Goal: Find specific page/section: Find specific page/section

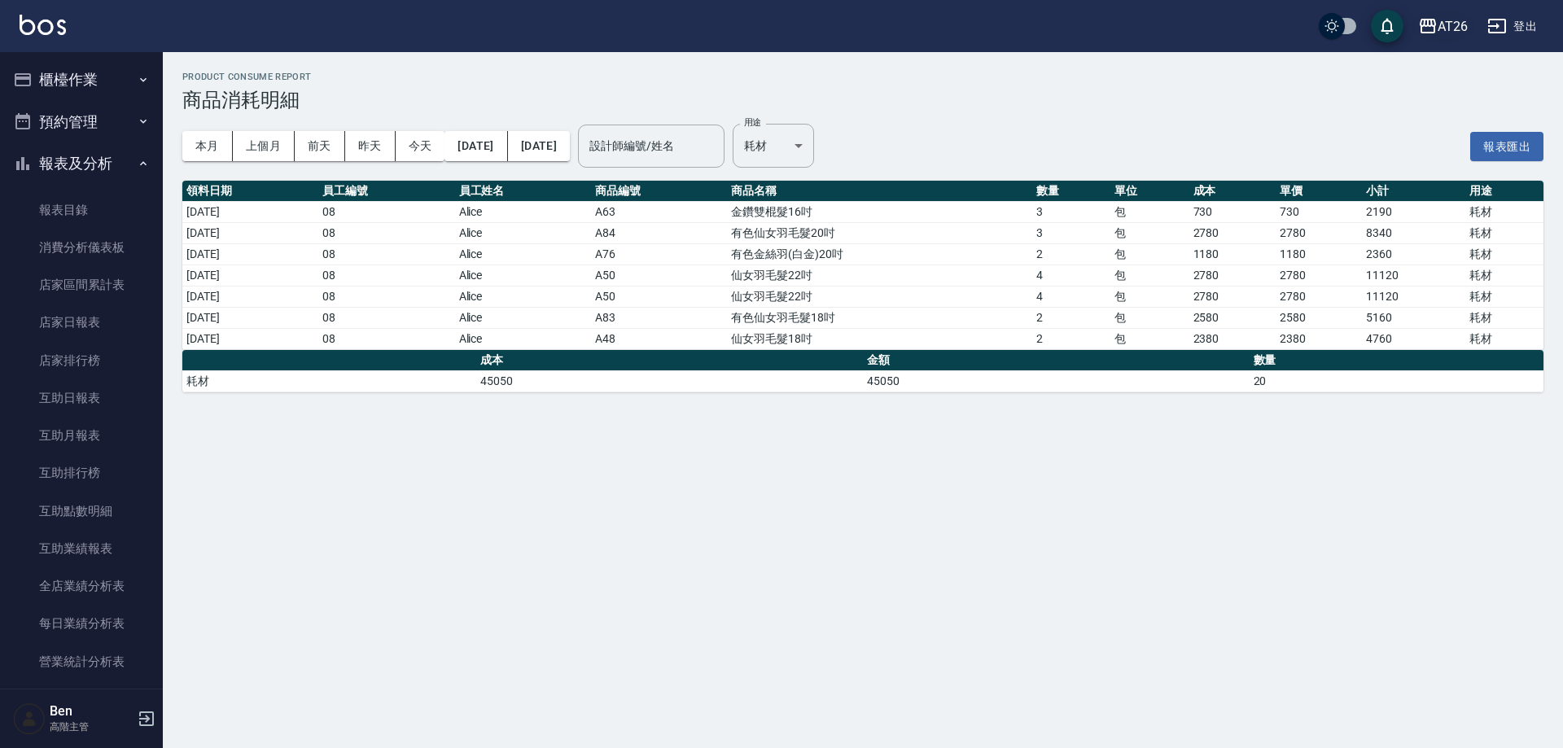
scroll to position [488, 0]
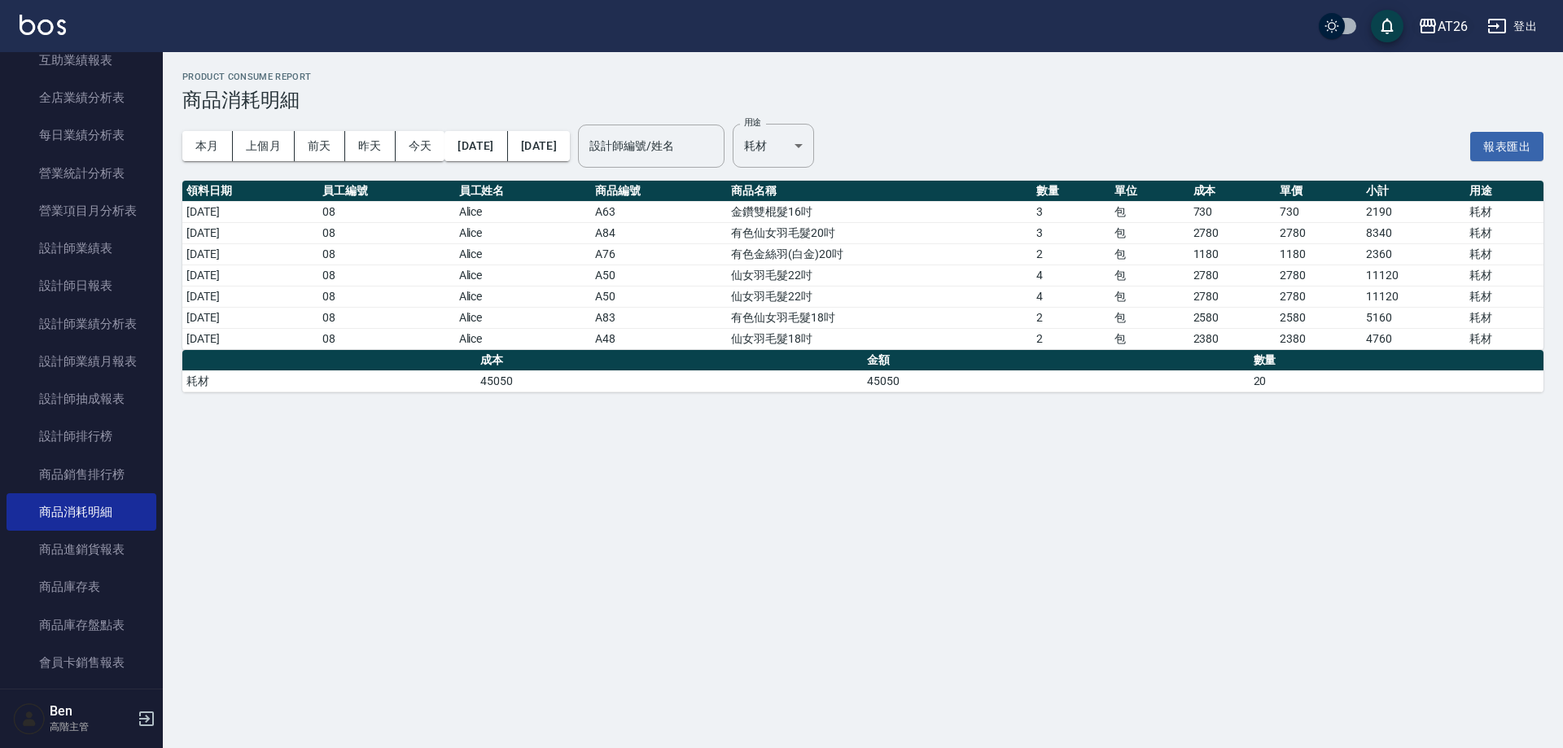
click at [1438, 28] on div "AT26" at bounding box center [1453, 26] width 30 height 20
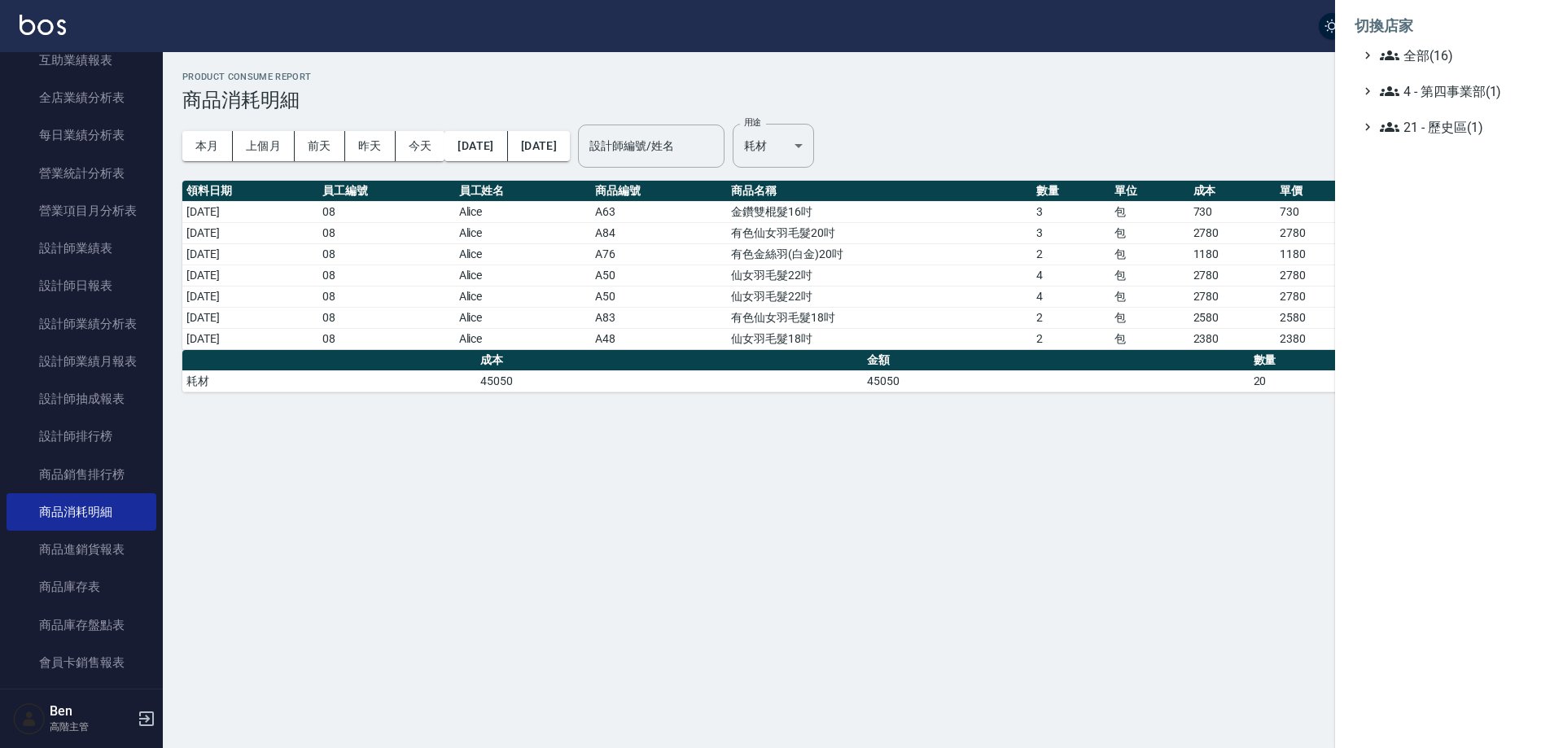
click at [1484, 76] on ul "全部(16) 4 - 第四事業部(1) 21 - 歷史區(1)" at bounding box center [1449, 91] width 189 height 91
click at [1482, 63] on span "全部(16)" at bounding box center [1458, 56] width 157 height 20
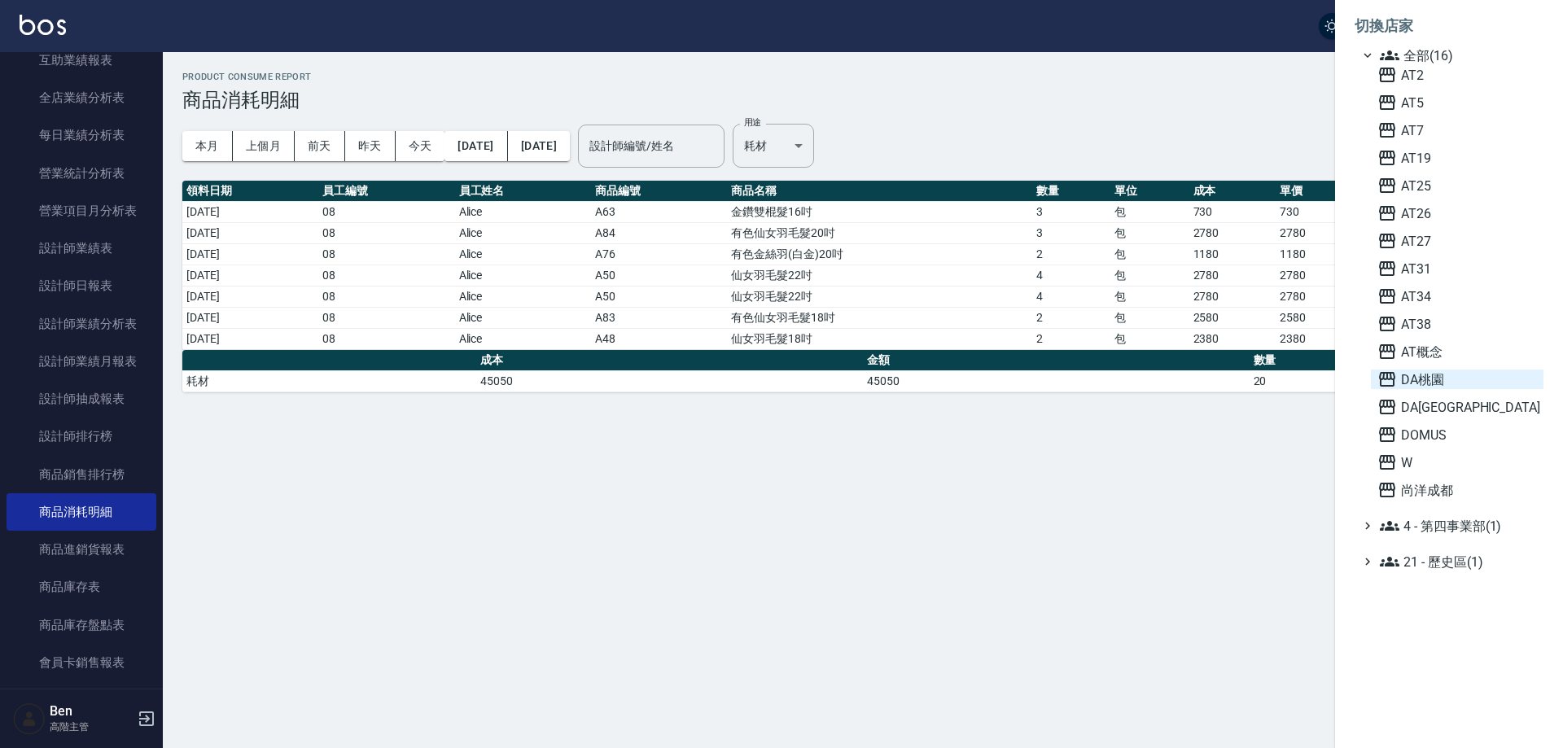
click at [1461, 385] on span "DA桃園" at bounding box center [1458, 380] width 160 height 20
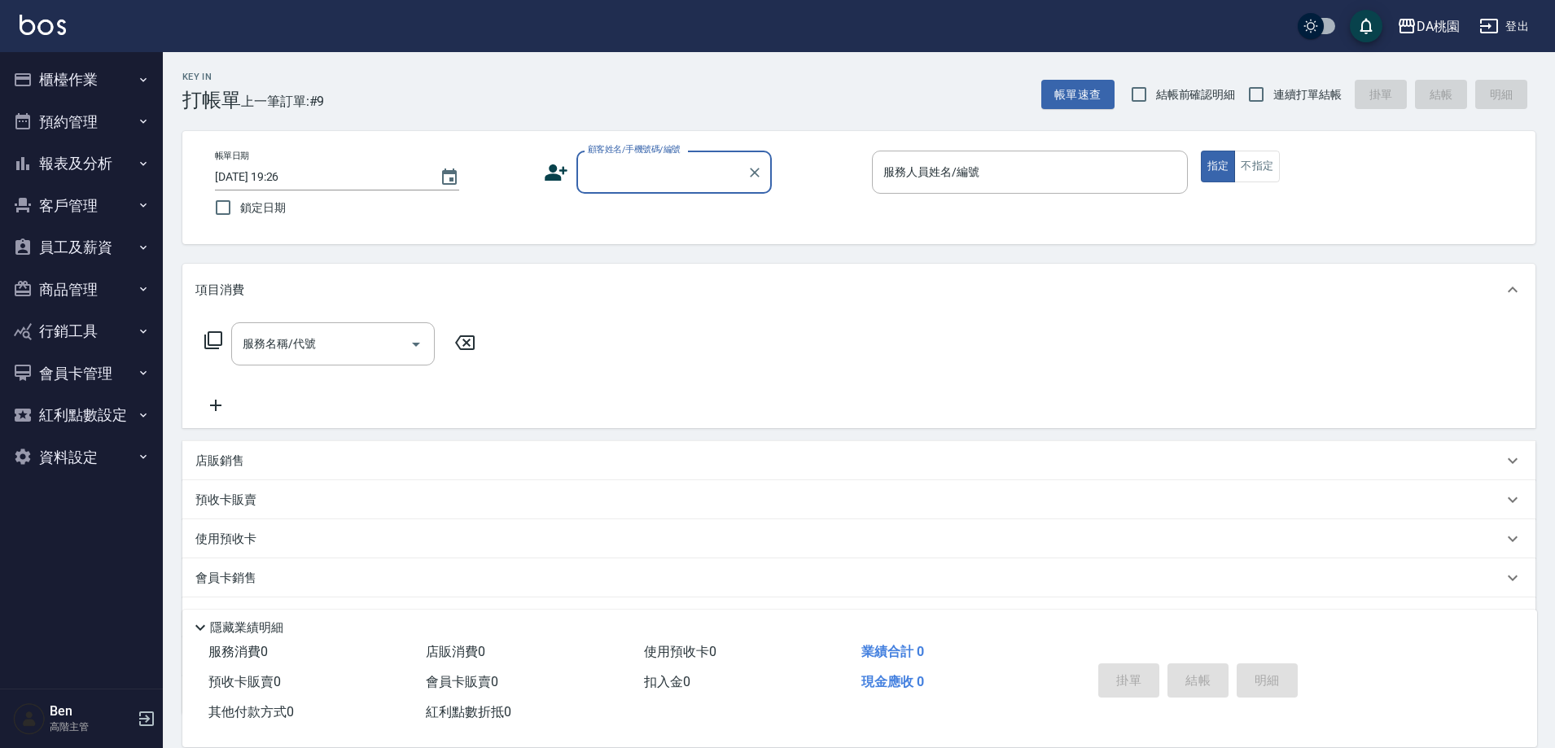
click at [138, 171] on button "報表及分析" at bounding box center [82, 163] width 150 height 42
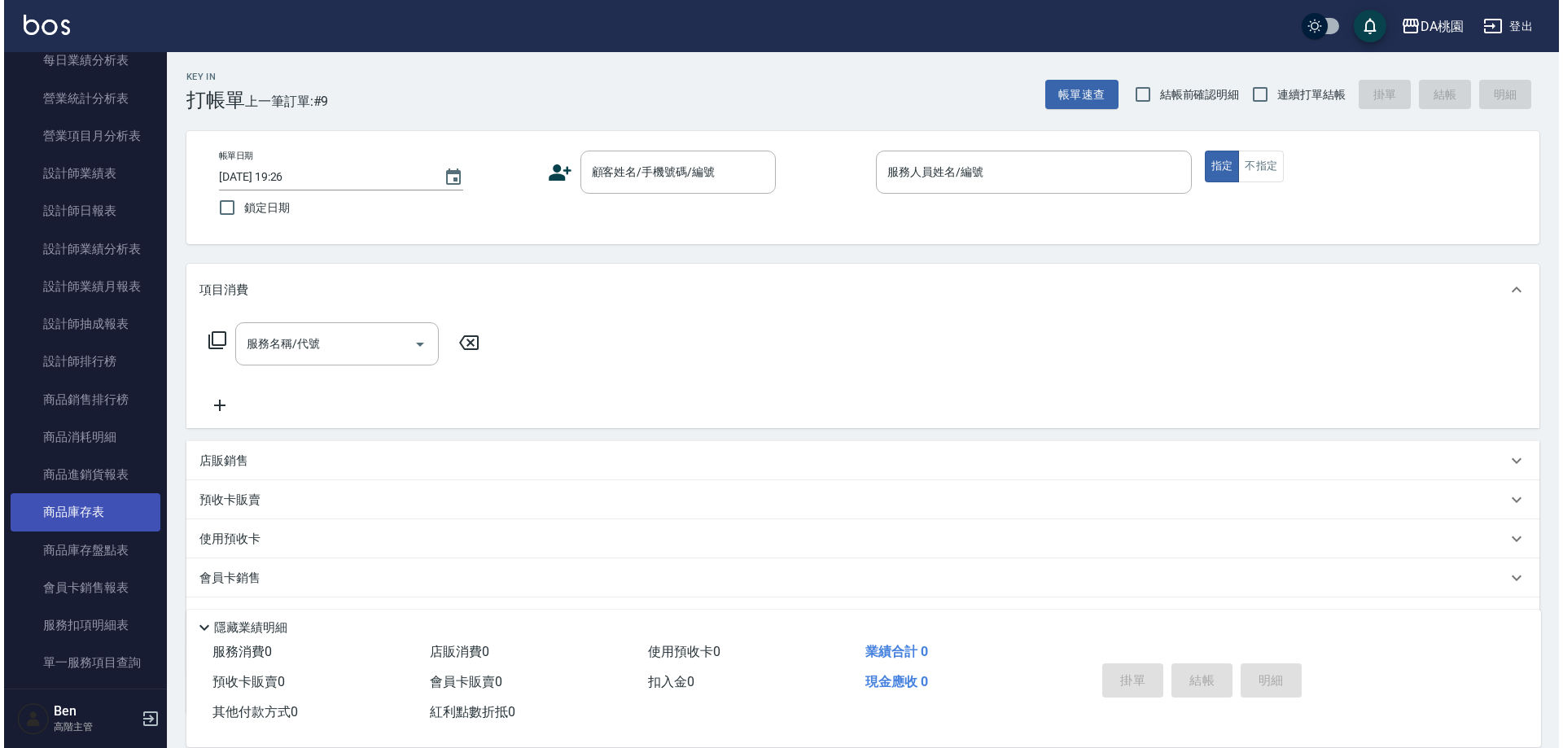
scroll to position [570, 0]
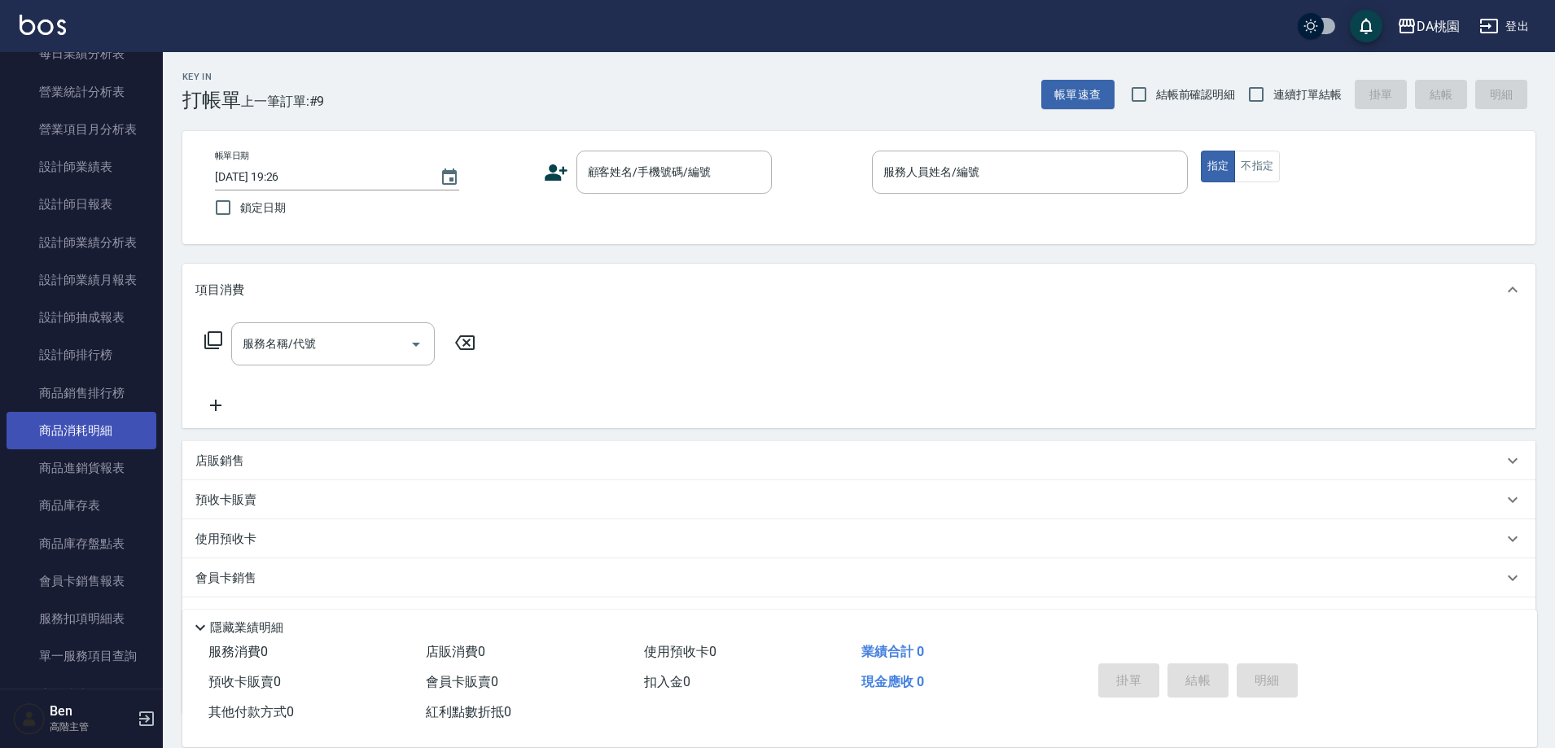
click at [82, 433] on link "商品消耗明細" at bounding box center [82, 430] width 150 height 37
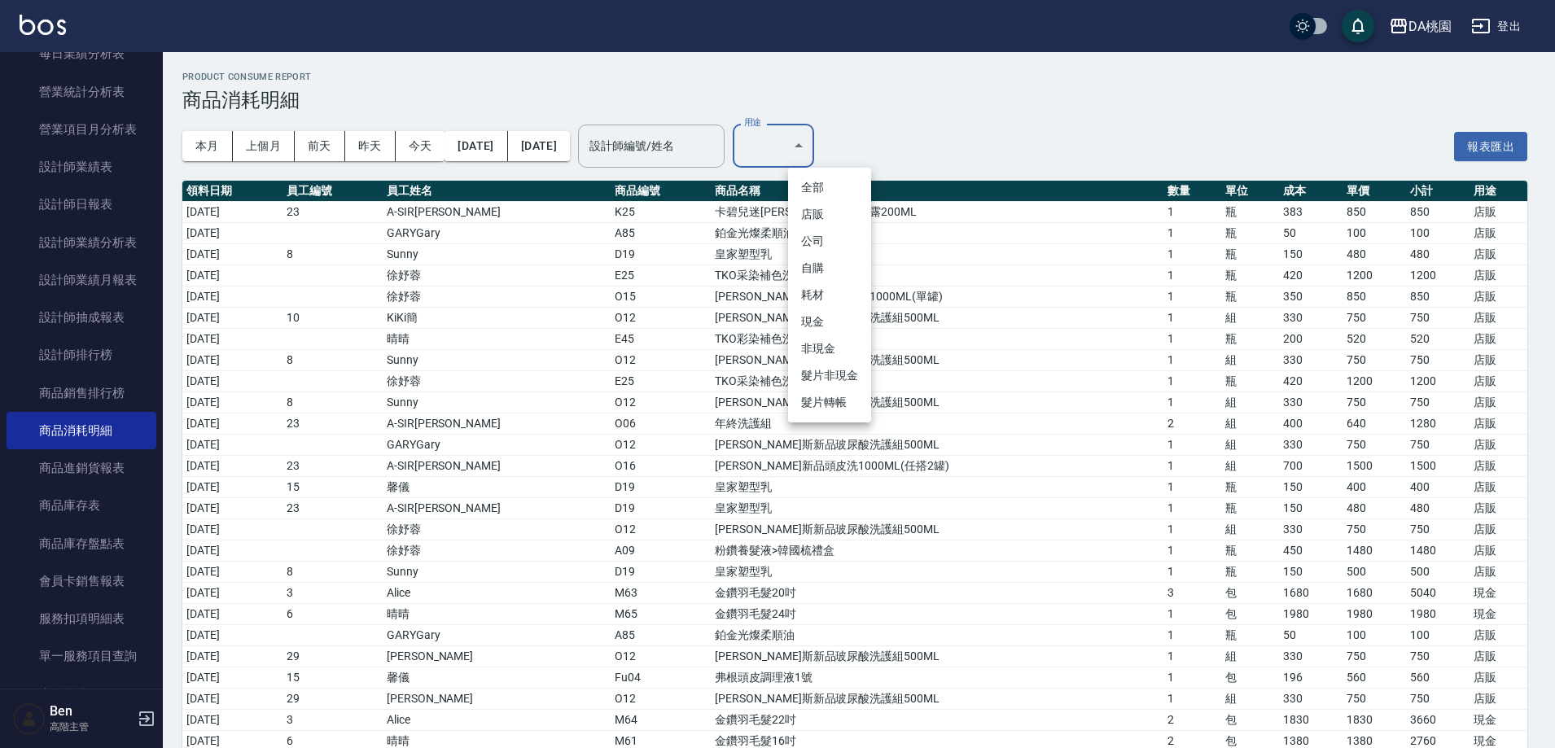
click at [837, 126] on body "DA桃園 登出 櫃檯作業 打帳單 帳單列表 掛單列表 座位開單 營業儀表板 現金收支登錄 高階收支登錄 材料自購登錄 每日結帳 排班表 現場電腦打卡 掃碼打卡…" at bounding box center [777, 714] width 1555 height 1428
click at [828, 299] on li "耗材" at bounding box center [829, 295] width 83 height 27
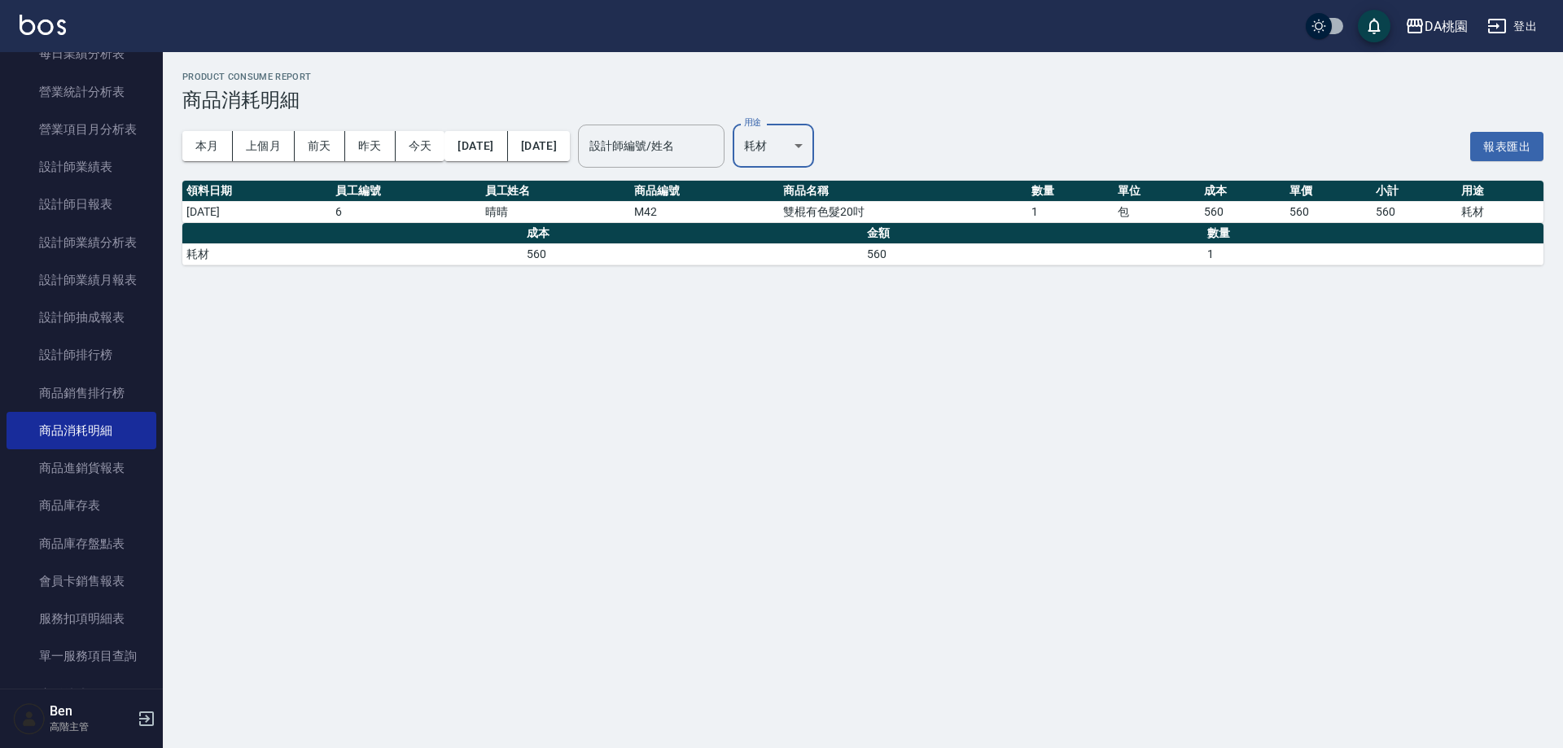
click at [833, 149] on body "DA桃園 登出 櫃檯作業 打帳單 帳單列表 掛單列表 座位開單 營業儀表板 現金收支登錄 高階收支登錄 材料自購登錄 每日結帳 排班表 現場電腦打卡 掃碼打卡…" at bounding box center [781, 374] width 1563 height 748
click at [817, 316] on li "現金" at bounding box center [829, 322] width 83 height 27
type input "現金"
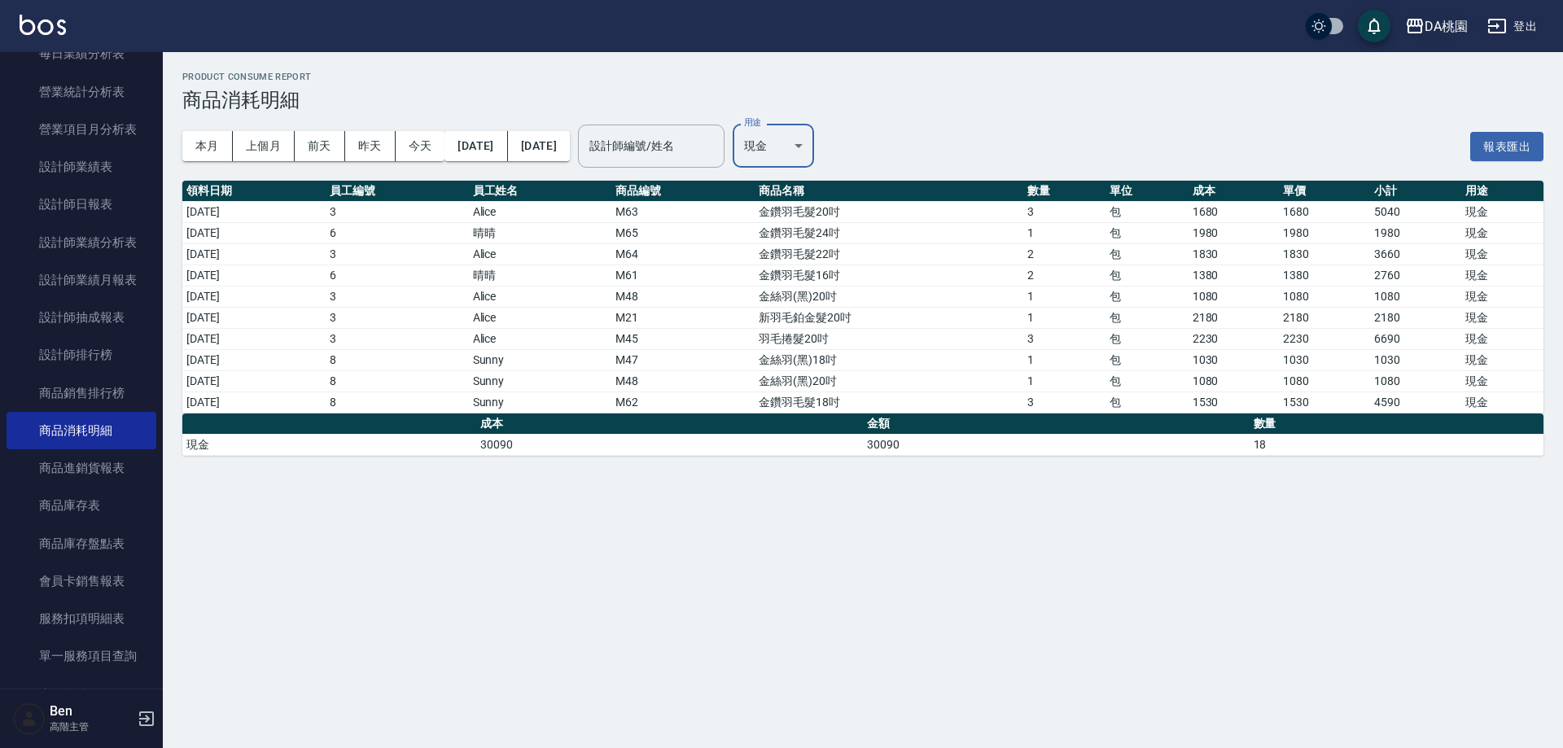
click at [1441, 28] on div "DA桃園" at bounding box center [1446, 26] width 43 height 20
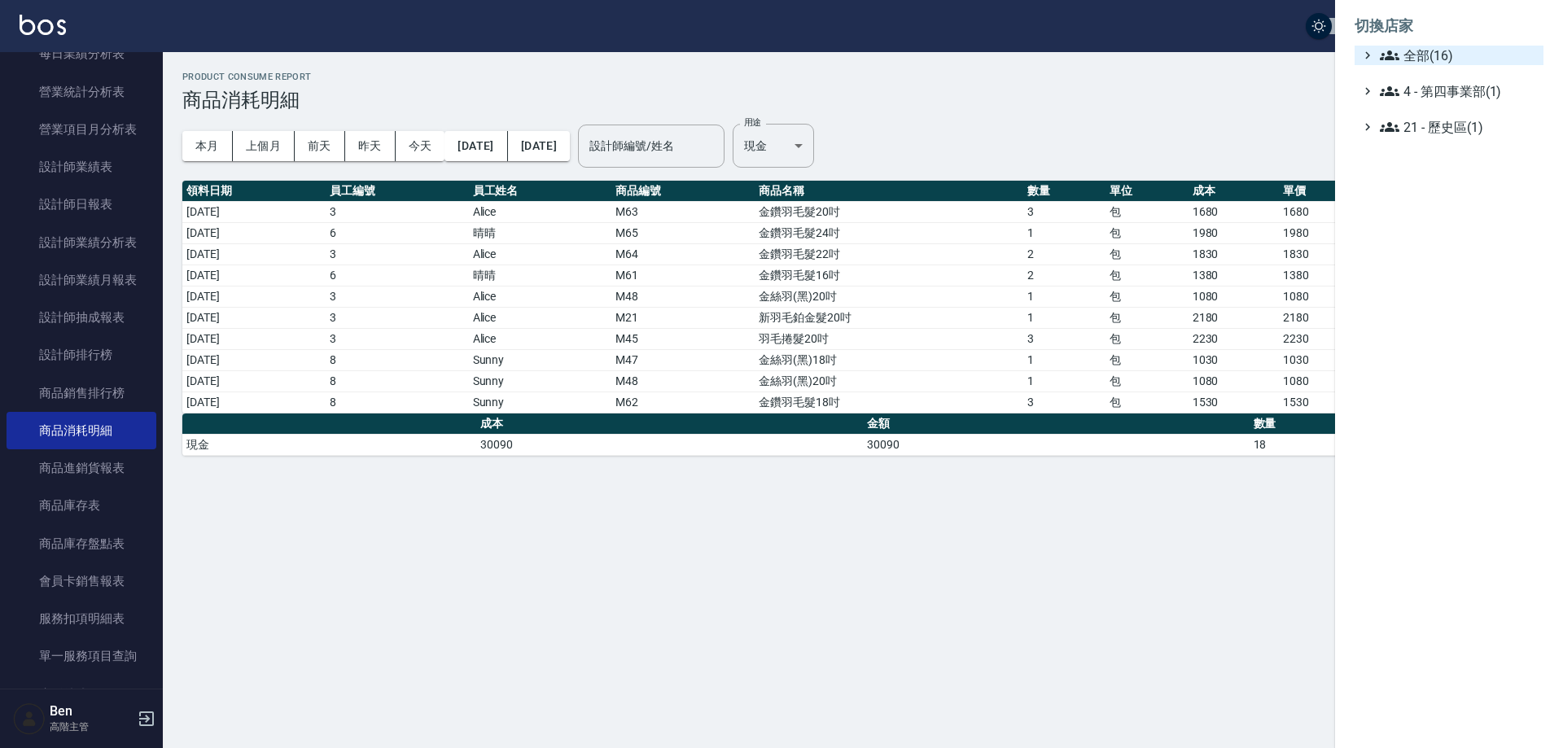
drag, startPoint x: 1443, startPoint y: 50, endPoint x: 1435, endPoint y: 62, distance: 14.0
click at [1443, 51] on span "全部(16)" at bounding box center [1458, 56] width 157 height 20
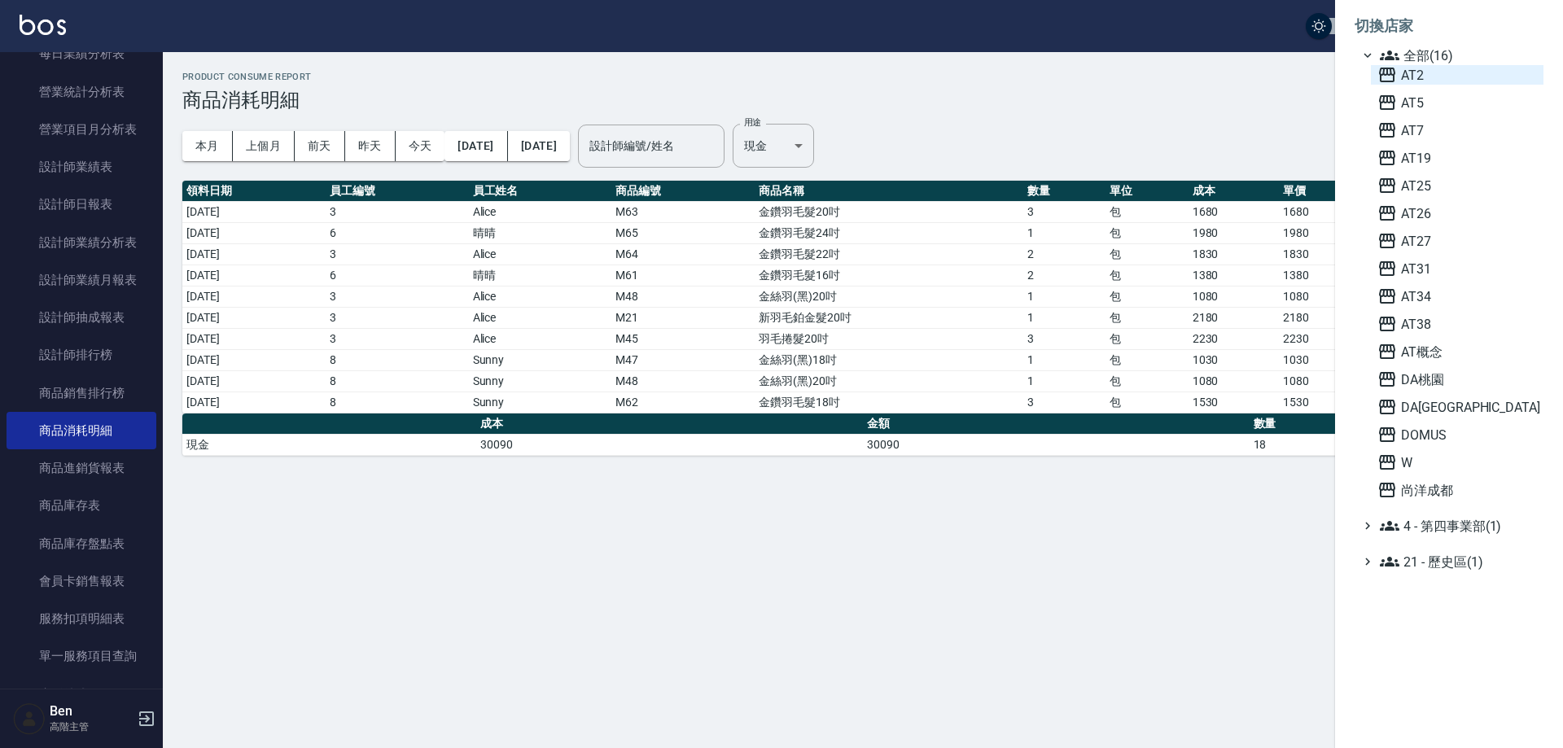
click at [1439, 77] on span "AT2" at bounding box center [1458, 75] width 160 height 20
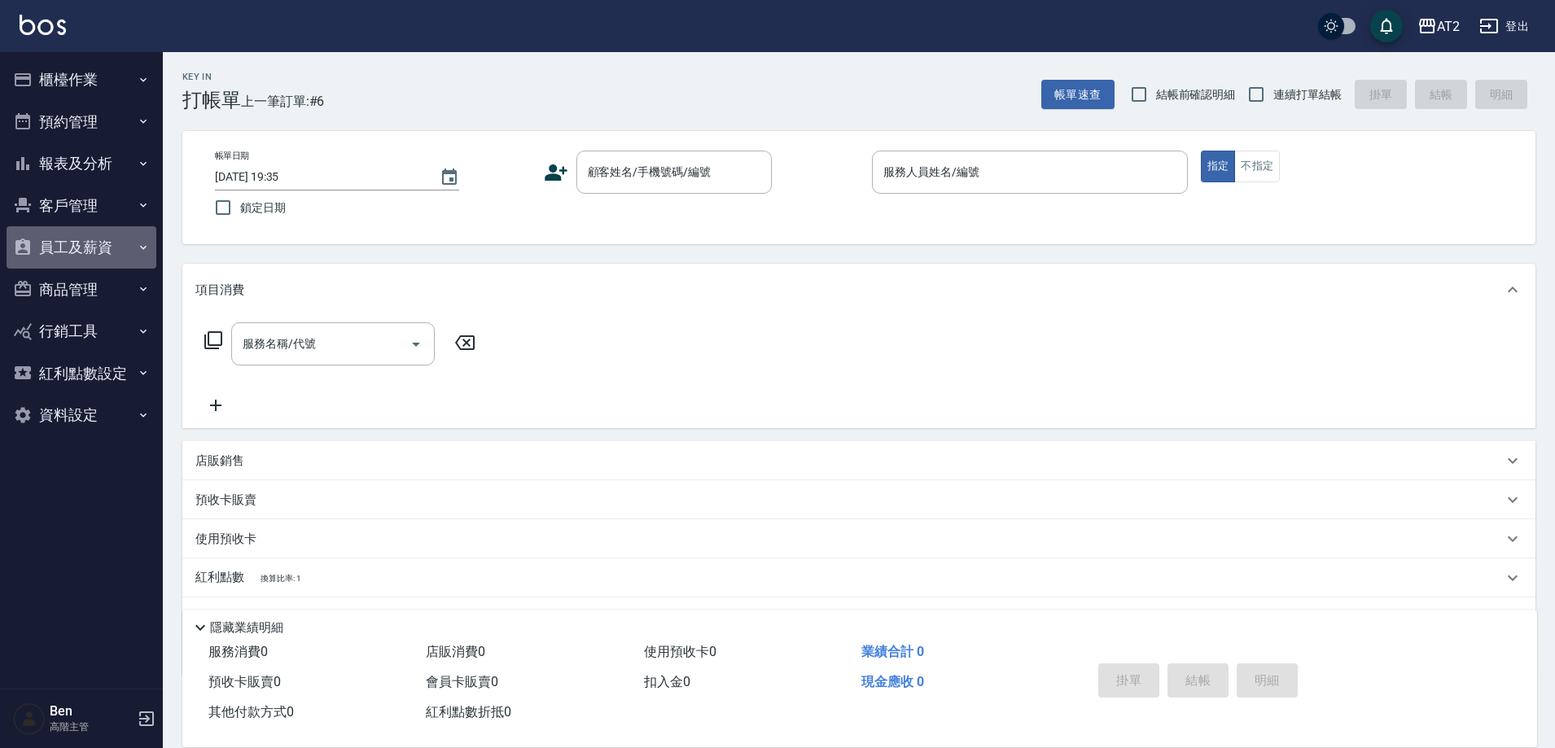
click at [94, 249] on button "員工及薪資" at bounding box center [82, 247] width 150 height 42
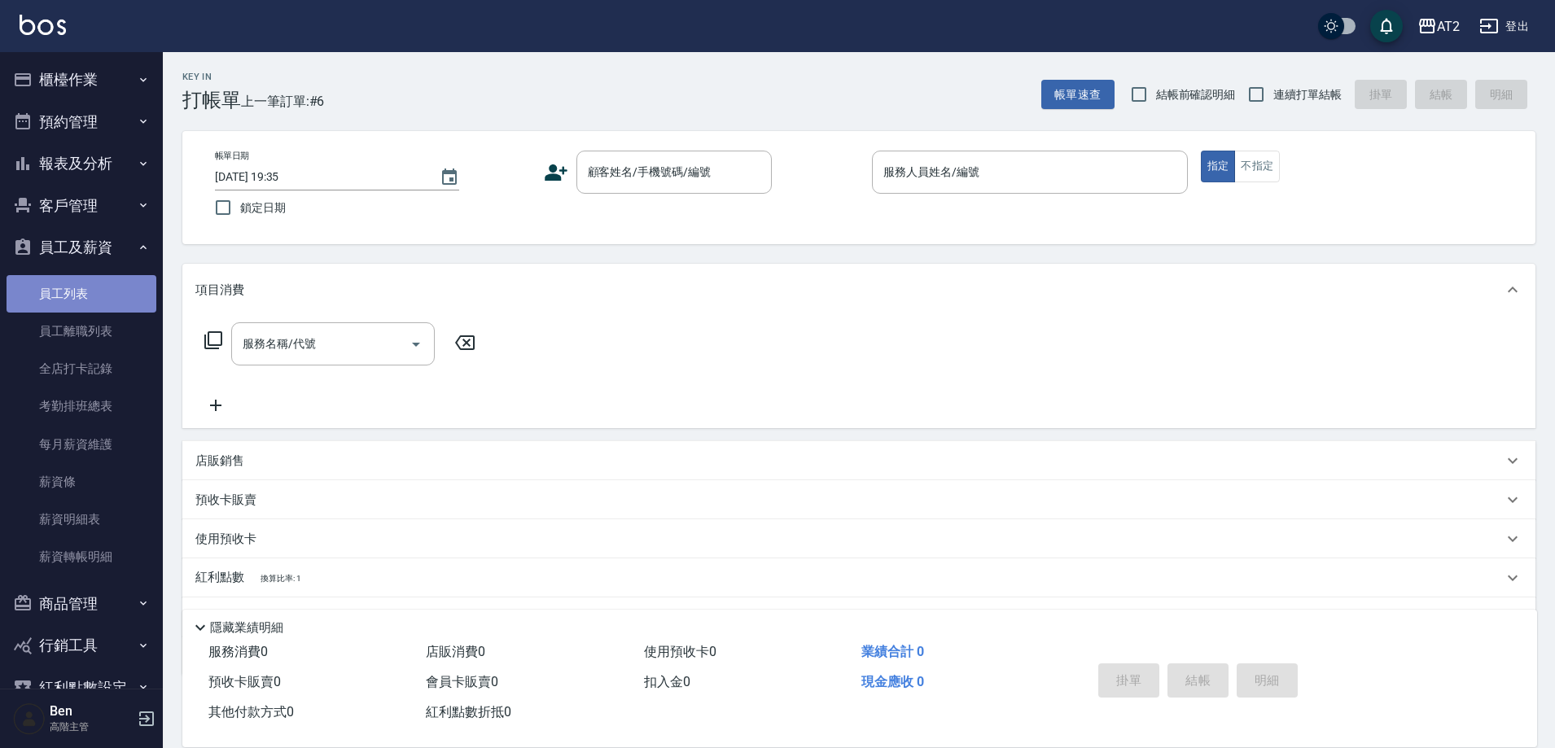
click at [106, 287] on link "員工列表" at bounding box center [82, 293] width 150 height 37
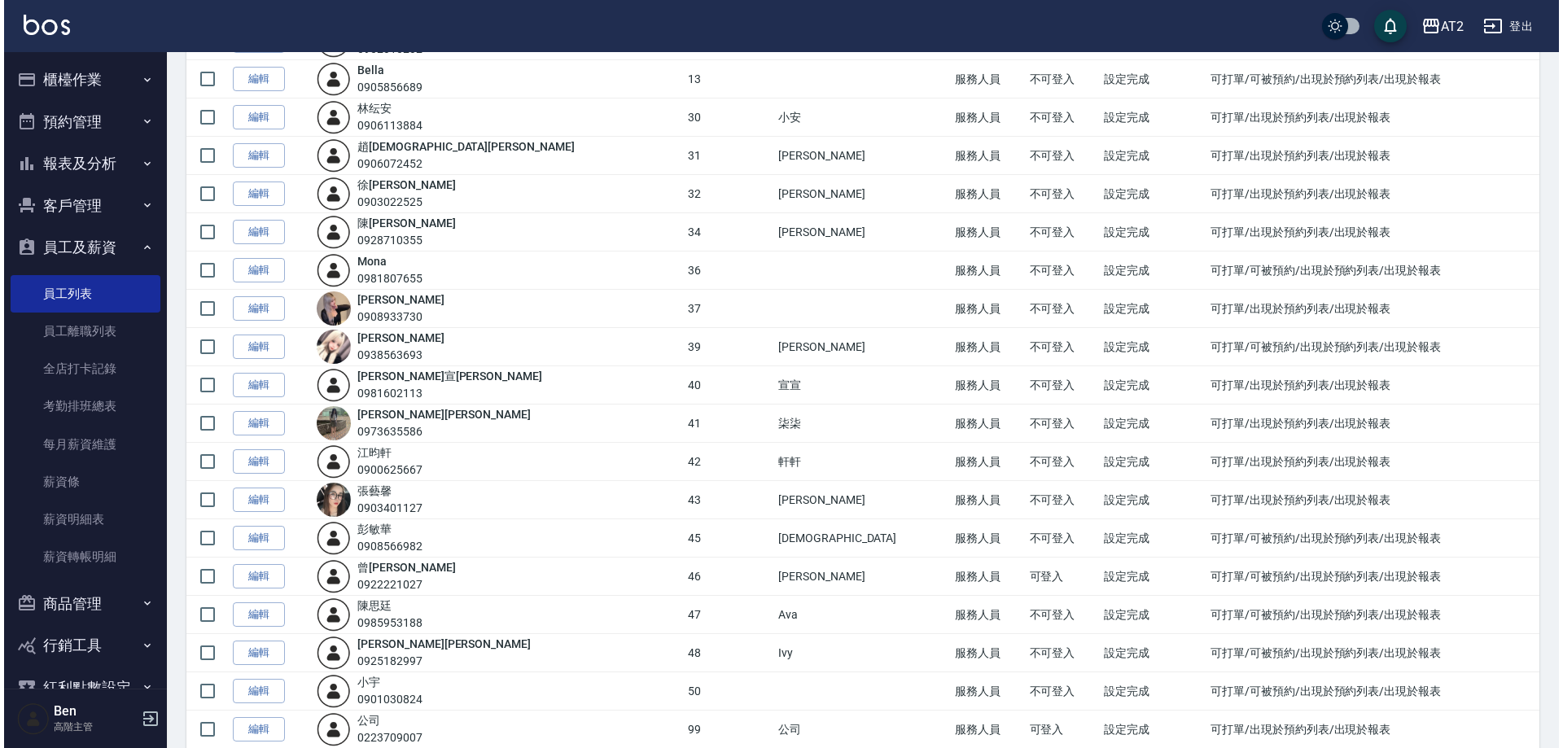
scroll to position [651, 0]
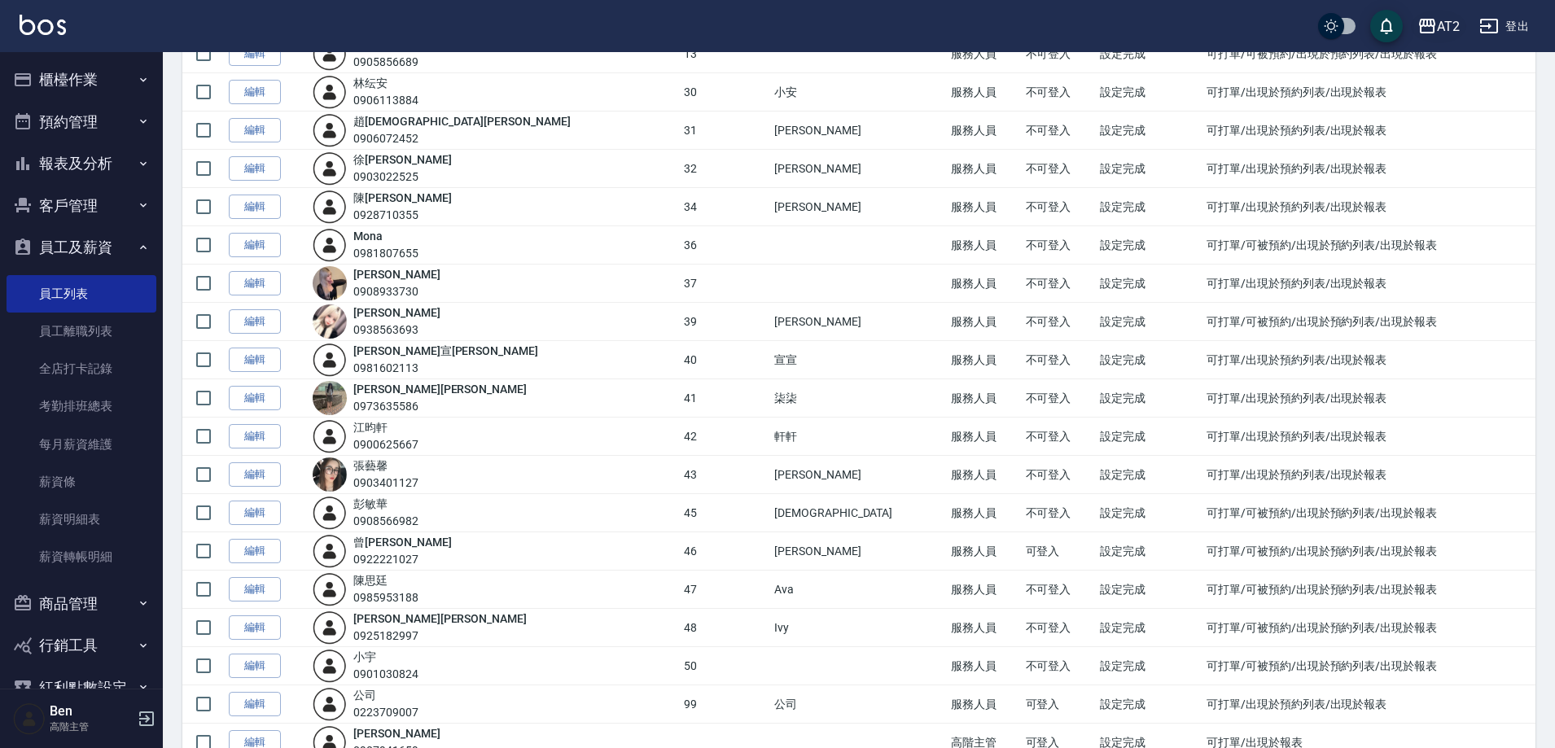
click at [1444, 28] on div "AT2" at bounding box center [1448, 26] width 23 height 20
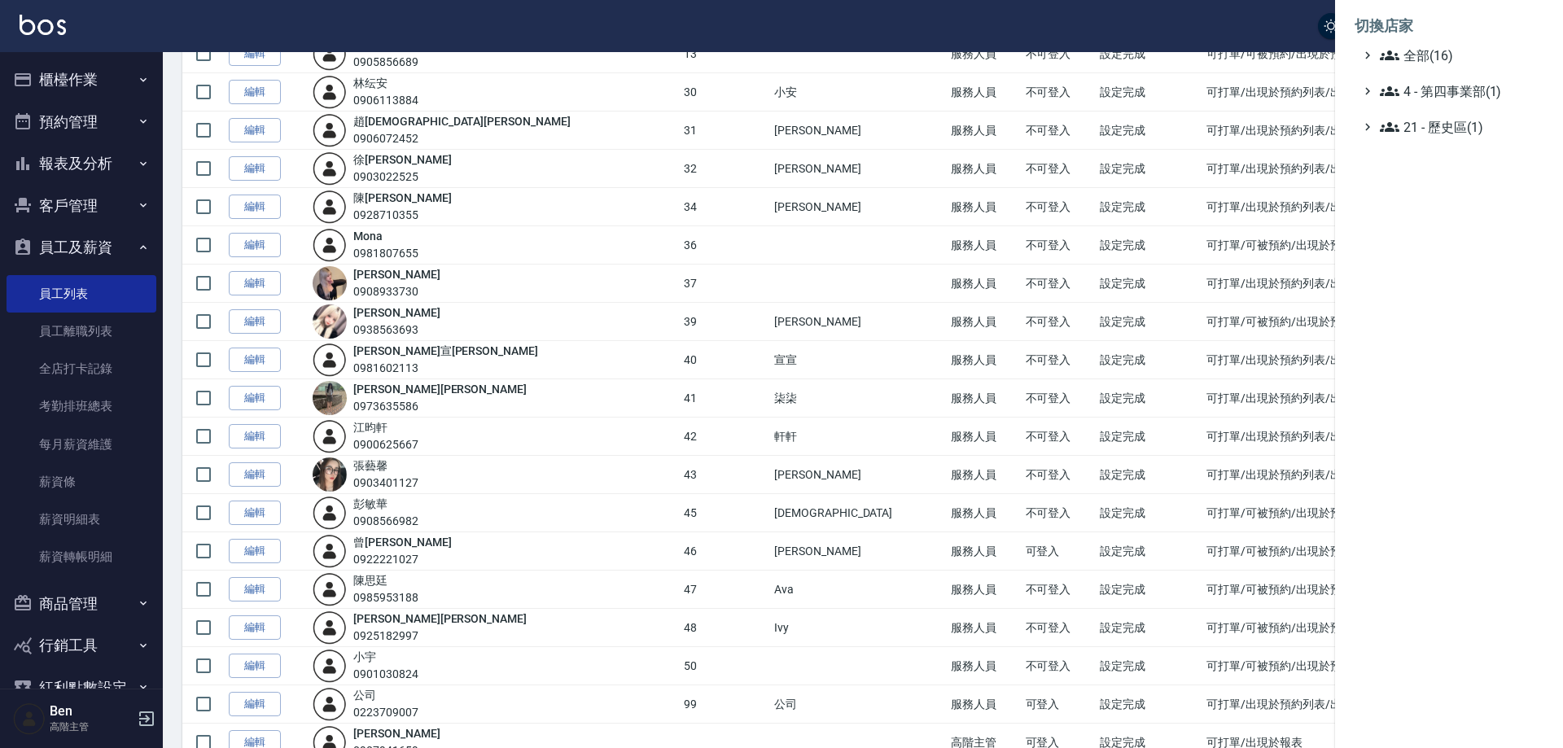
click at [1440, 53] on span "全部(16)" at bounding box center [1458, 56] width 157 height 20
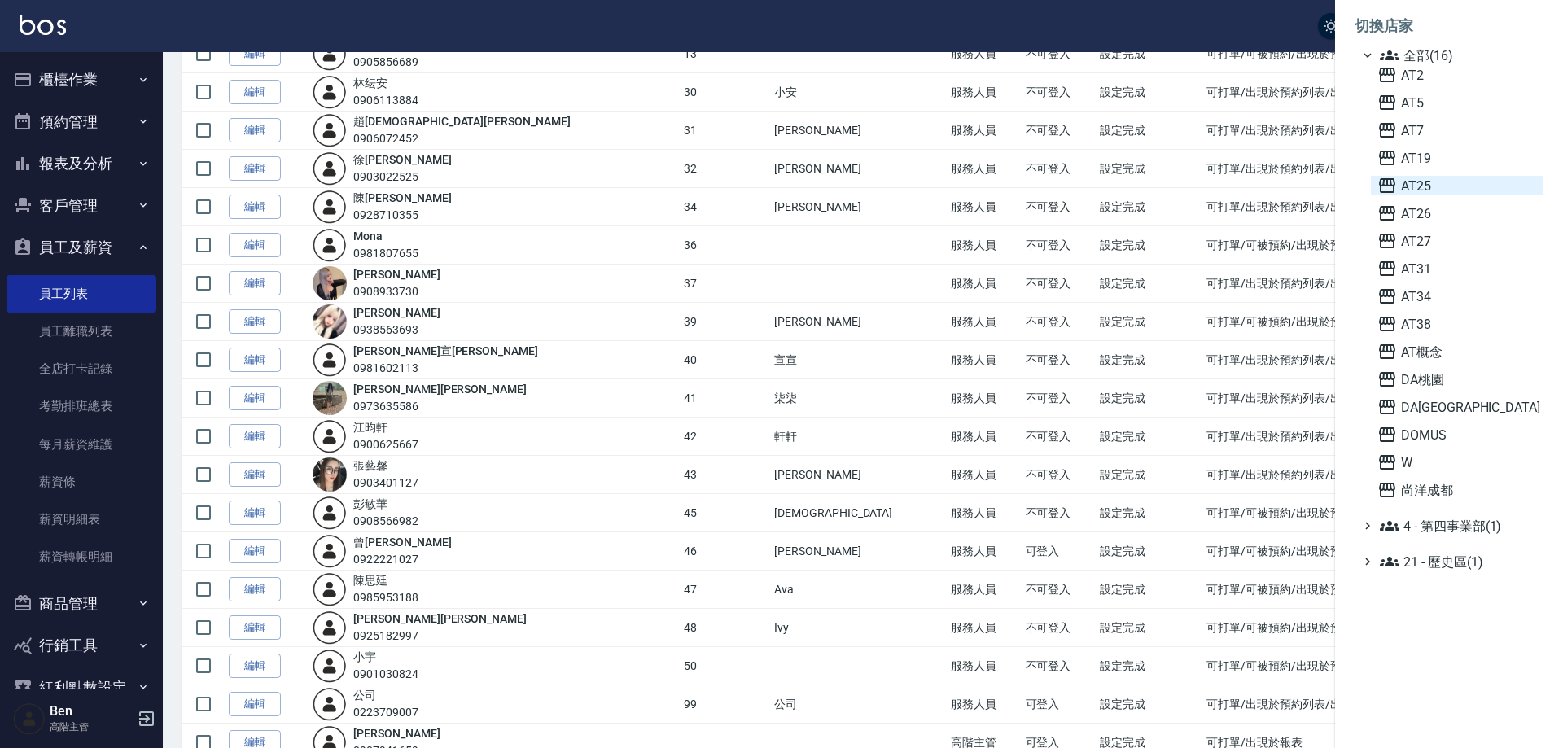
click at [1434, 188] on span "AT25" at bounding box center [1458, 186] width 160 height 20
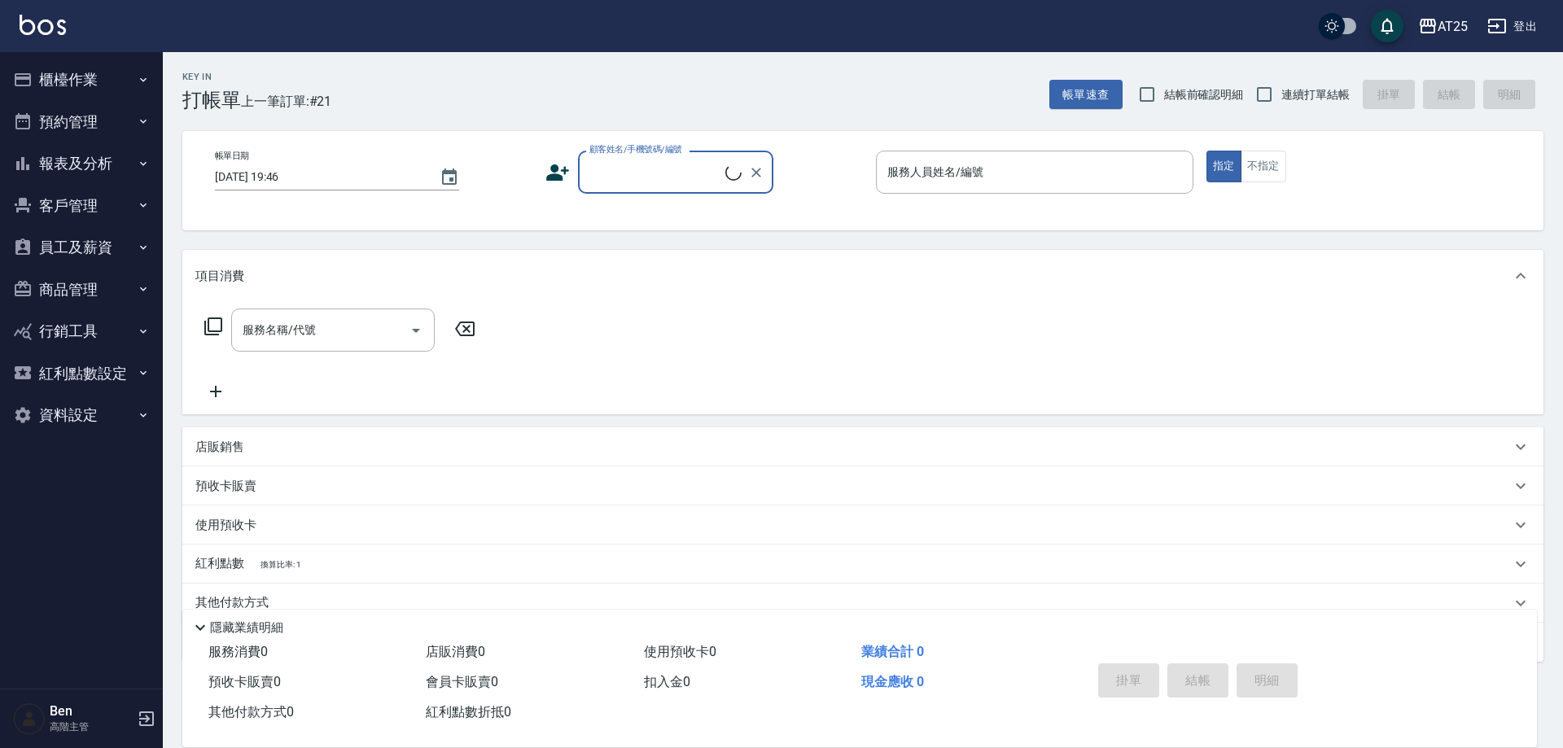
click at [85, 243] on button "員工及薪資" at bounding box center [82, 247] width 150 height 42
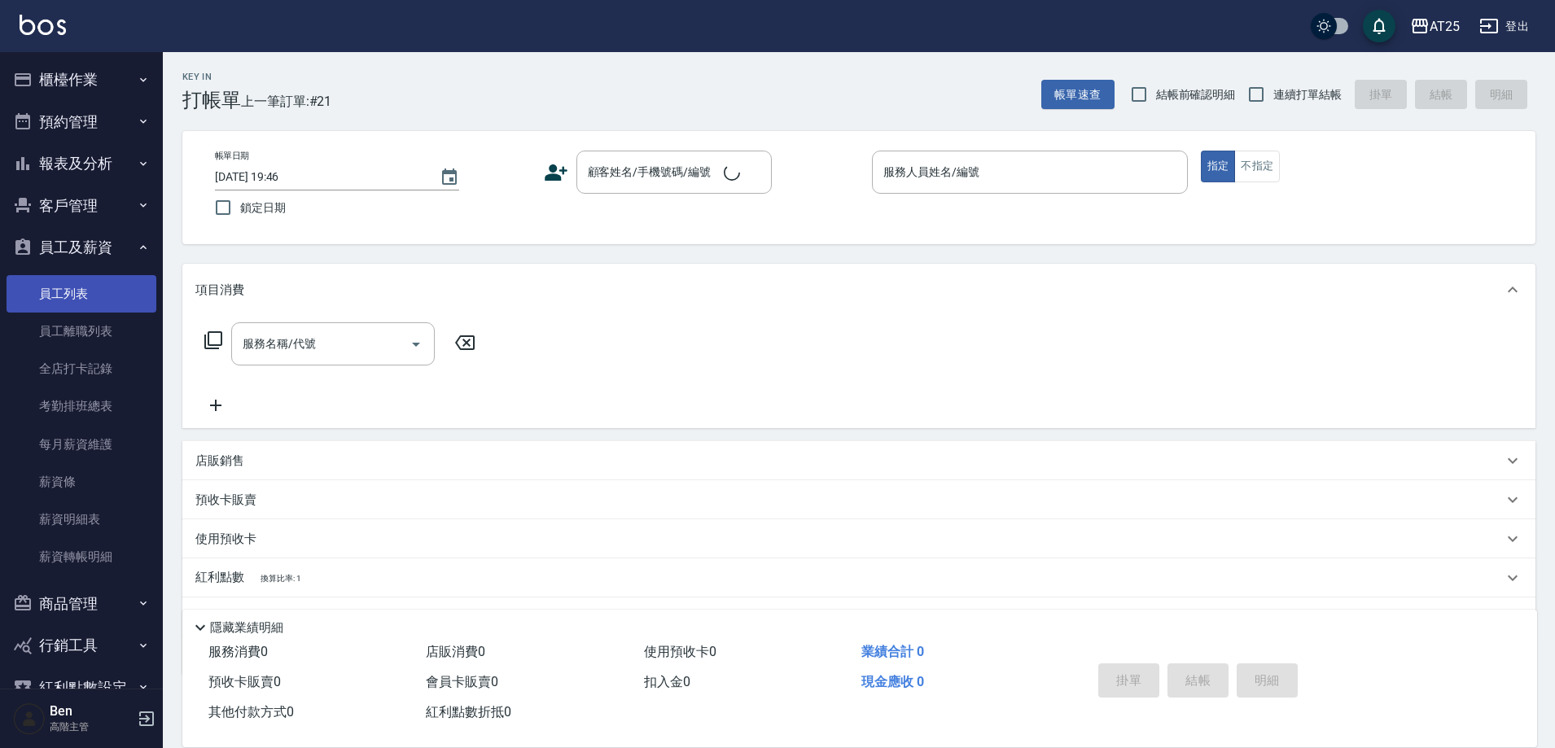
click at [82, 301] on link "員工列表" at bounding box center [82, 293] width 150 height 37
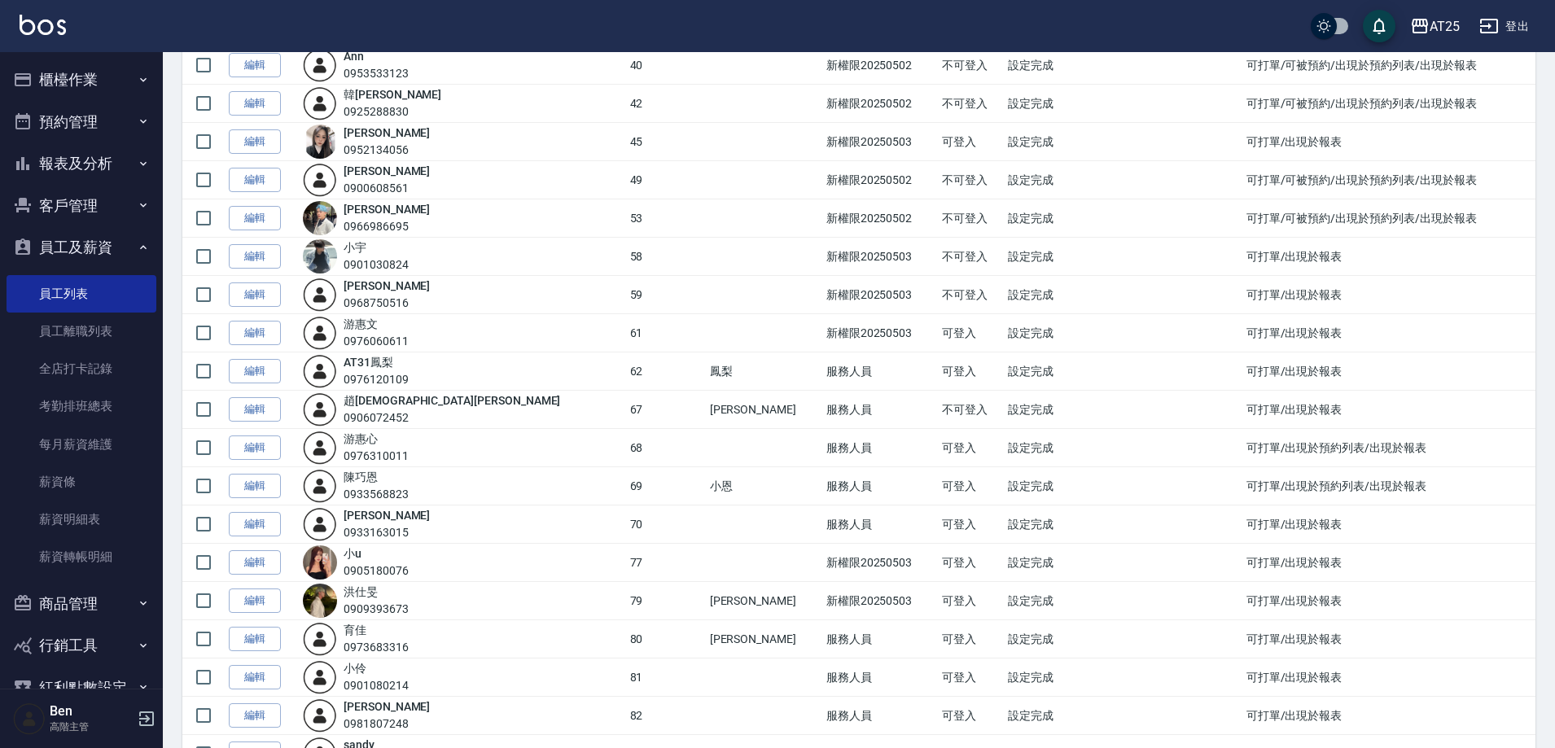
scroll to position [570, 0]
